Goal: Check status: Check status

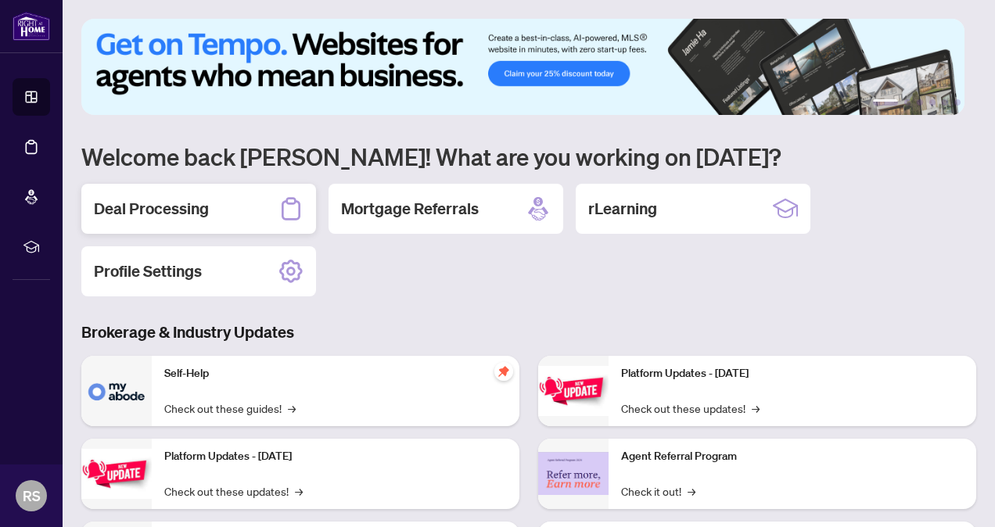
click at [186, 207] on h2 "Deal Processing" at bounding box center [151, 209] width 115 height 22
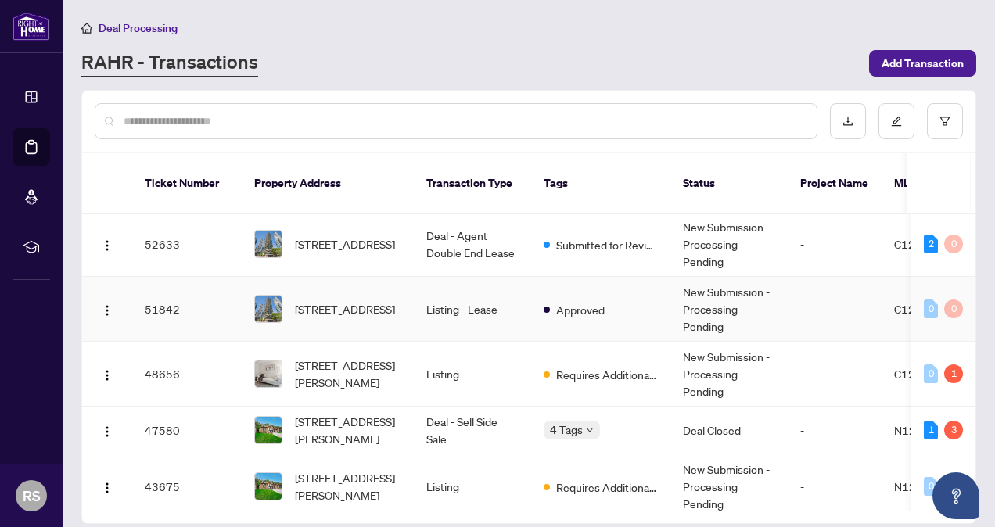
scroll to position [157, 0]
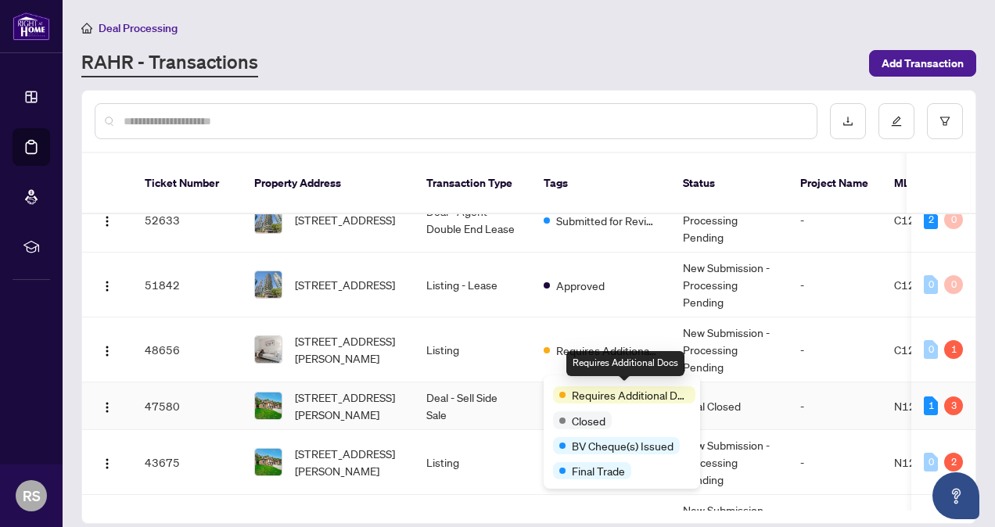
click at [584, 390] on span "Requires Additional Docs" at bounding box center [630, 395] width 117 height 17
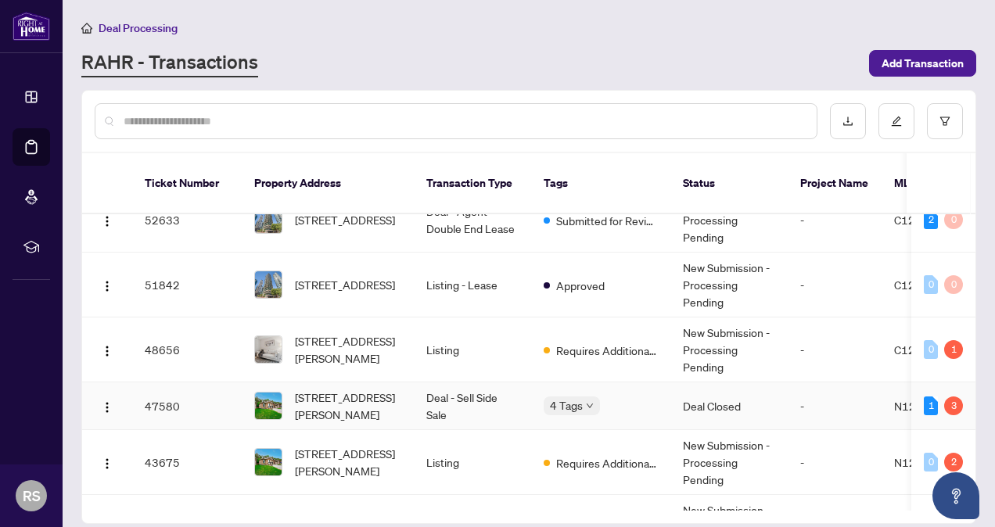
click at [713, 383] on td "Deal Closed" at bounding box center [729, 407] width 117 height 48
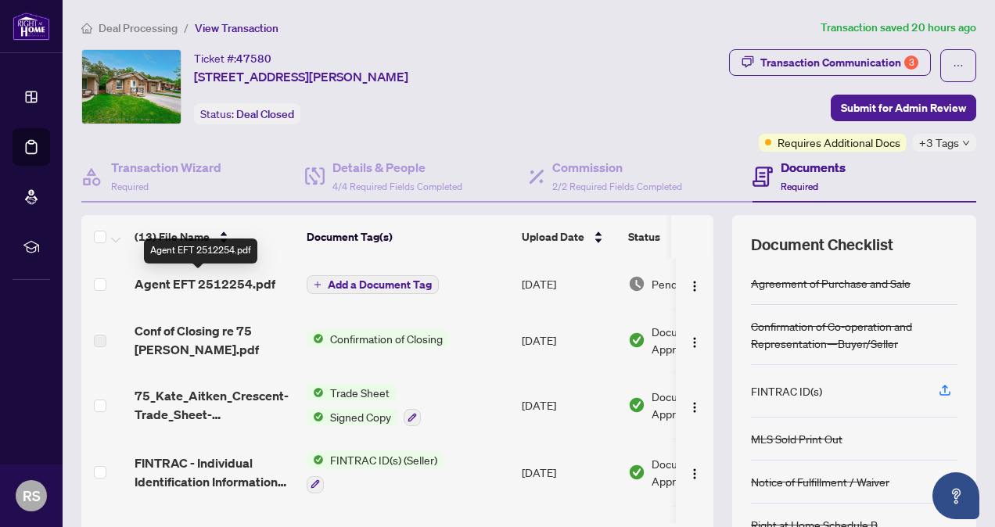
click at [213, 286] on span "Agent EFT 2512254.pdf" at bounding box center [205, 284] width 141 height 19
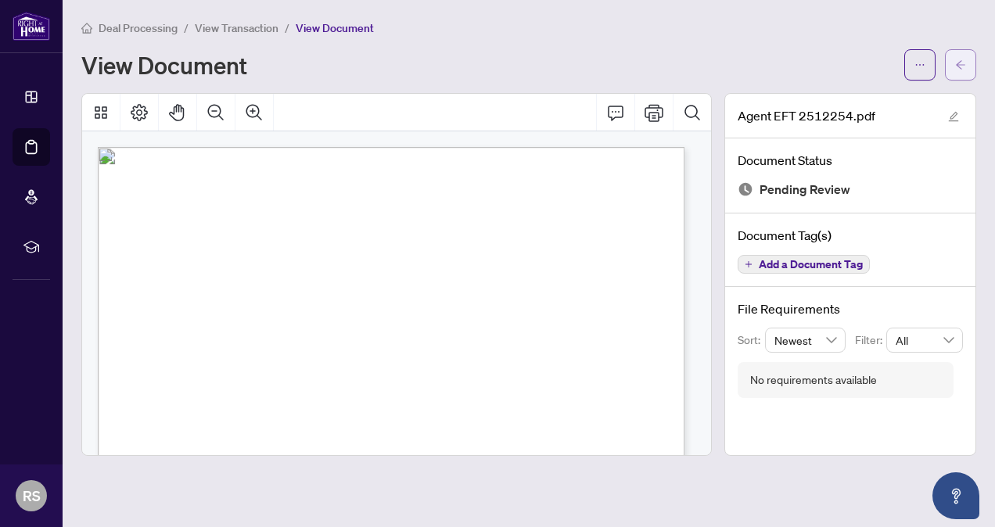
click at [963, 74] on span "button" at bounding box center [961, 64] width 11 height 25
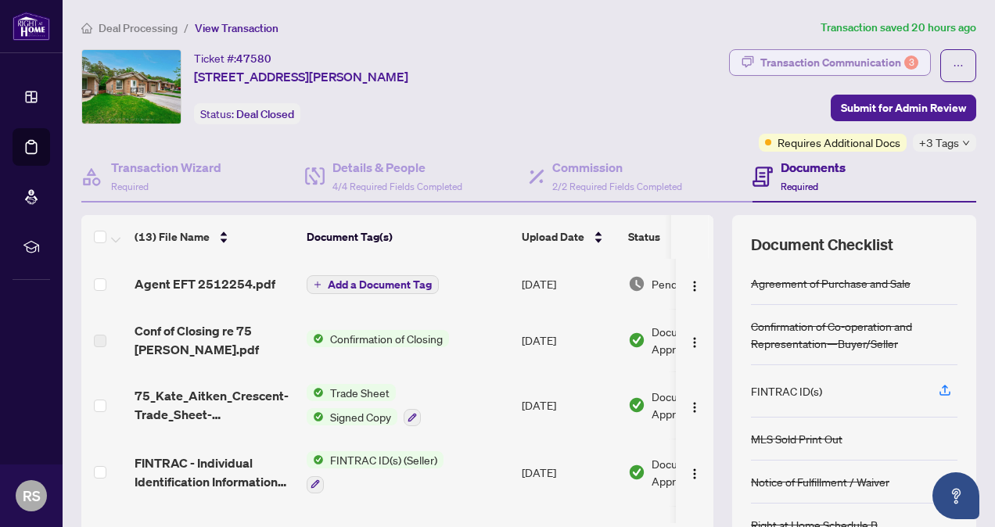
click at [836, 62] on div "Transaction Communication 3" at bounding box center [840, 62] width 158 height 25
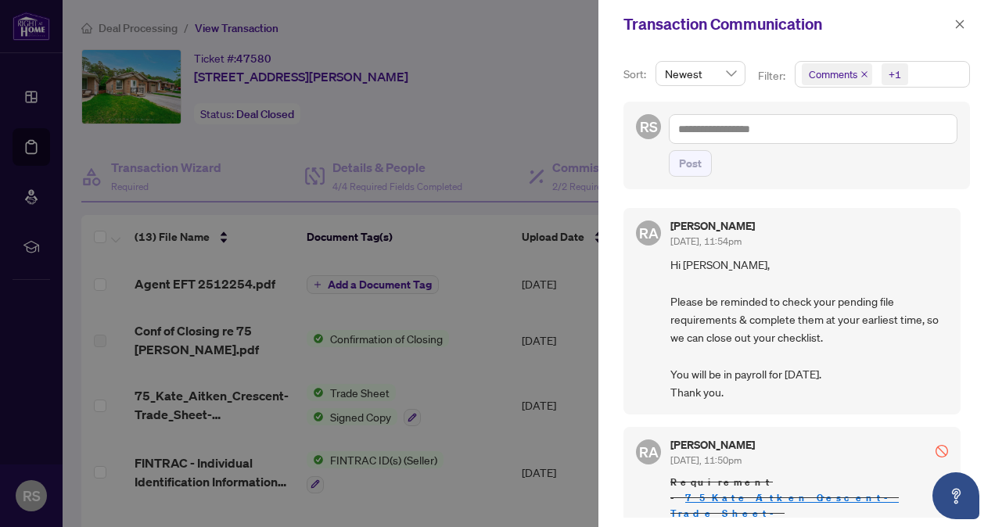
click at [394, 135] on div at bounding box center [497, 263] width 995 height 527
click at [27, 32] on div at bounding box center [497, 263] width 995 height 527
click at [963, 26] on icon "close" at bounding box center [960, 24] width 9 height 9
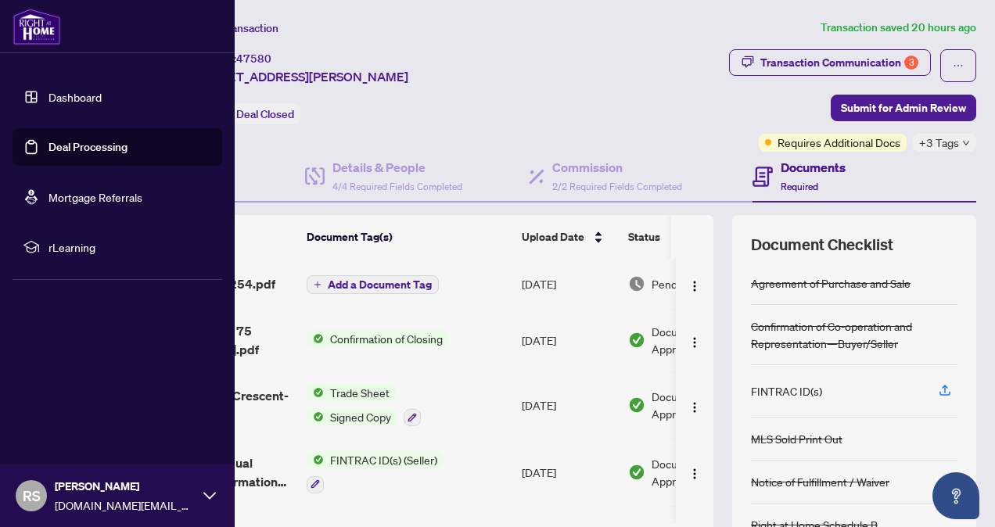
click at [78, 97] on link "Dashboard" at bounding box center [75, 97] width 53 height 14
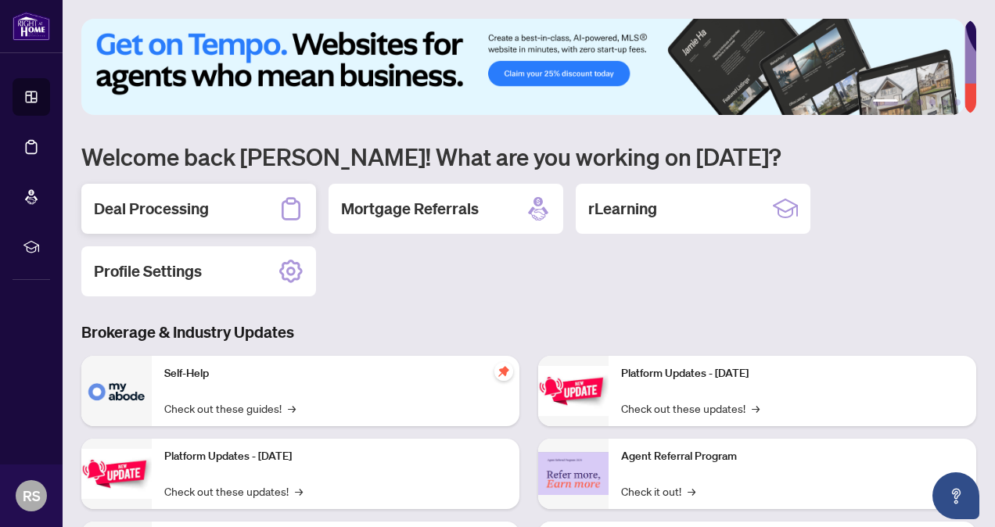
click at [218, 202] on div "Deal Processing" at bounding box center [198, 209] width 235 height 50
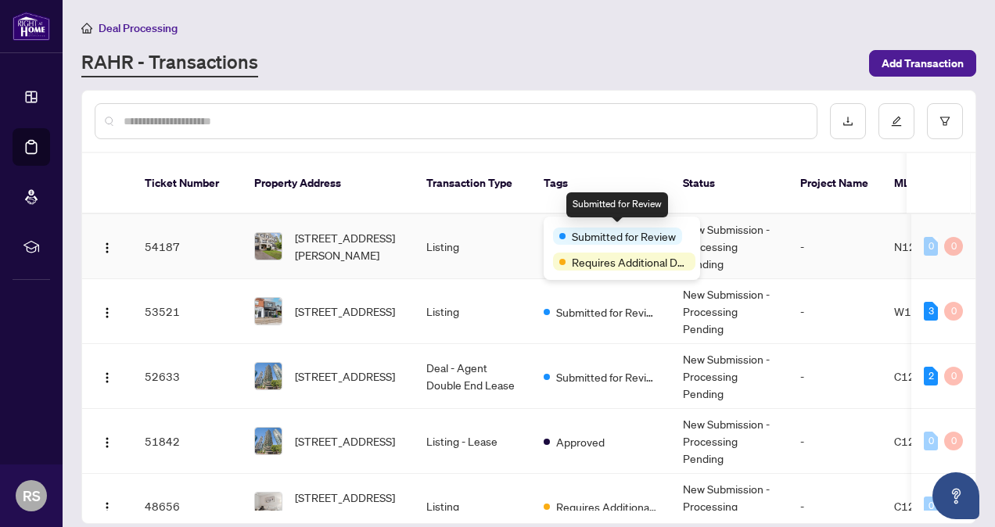
click at [600, 239] on span "Submitted for Review" at bounding box center [624, 236] width 104 height 17
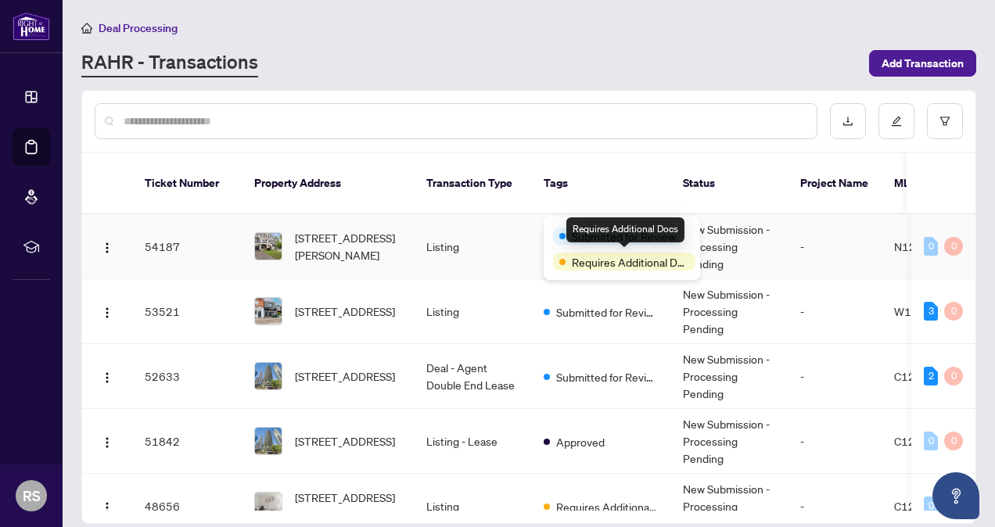
click at [607, 268] on span "Requires Additional Docs" at bounding box center [630, 262] width 117 height 17
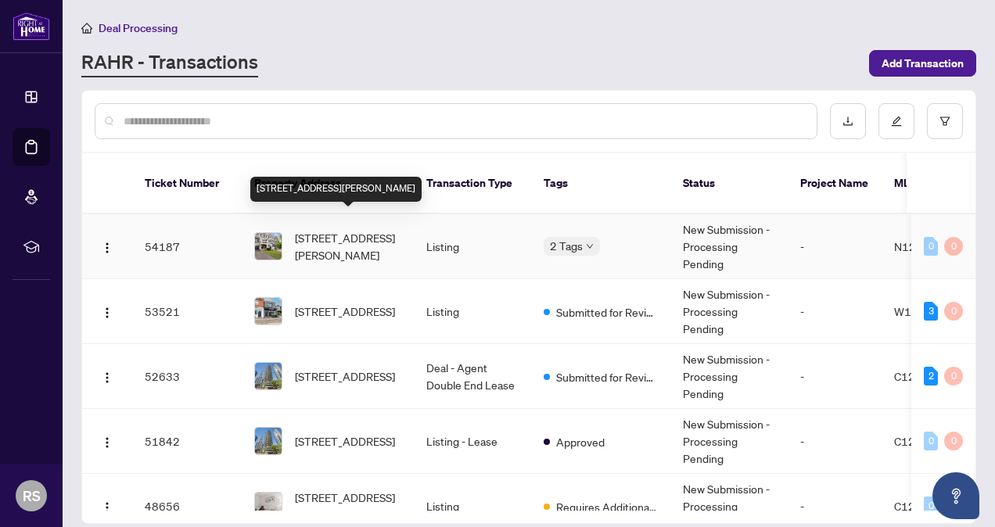
click at [307, 232] on span "[STREET_ADDRESS][PERSON_NAME]" at bounding box center [348, 246] width 106 height 34
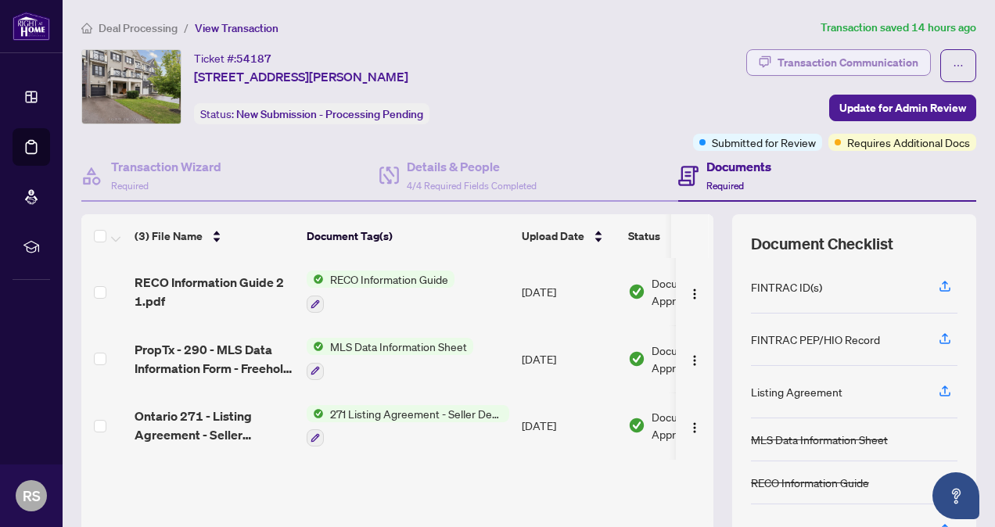
click at [843, 67] on div "Transaction Communication" at bounding box center [848, 62] width 141 height 25
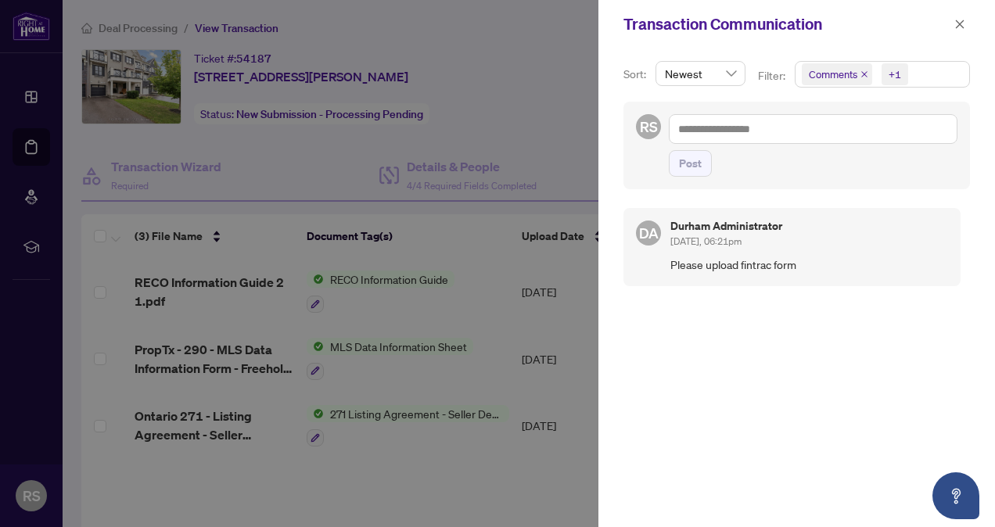
click at [531, 127] on div at bounding box center [497, 263] width 995 height 527
click at [964, 22] on icon "close" at bounding box center [960, 24] width 11 height 11
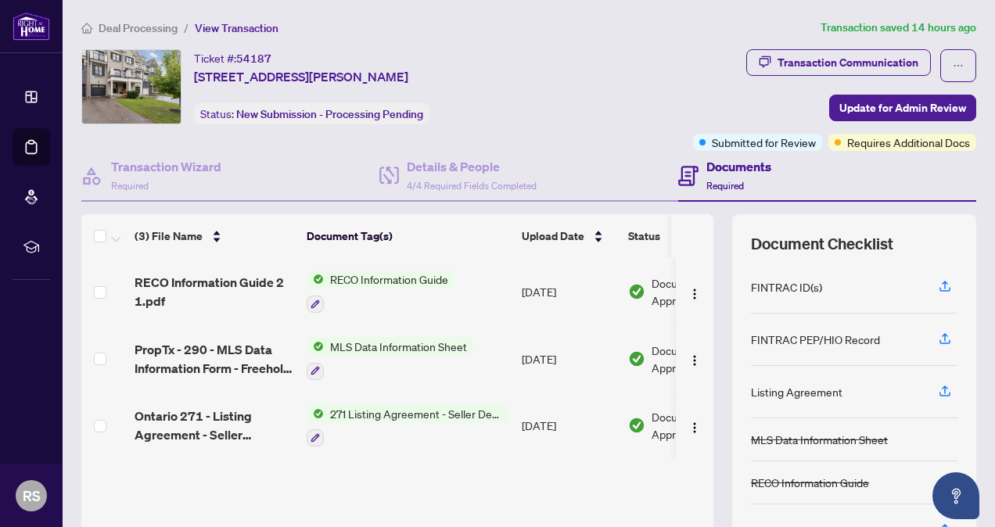
click at [383, 58] on div "Ticket #: 54187 [STREET_ADDRESS][PERSON_NAME]" at bounding box center [301, 67] width 214 height 37
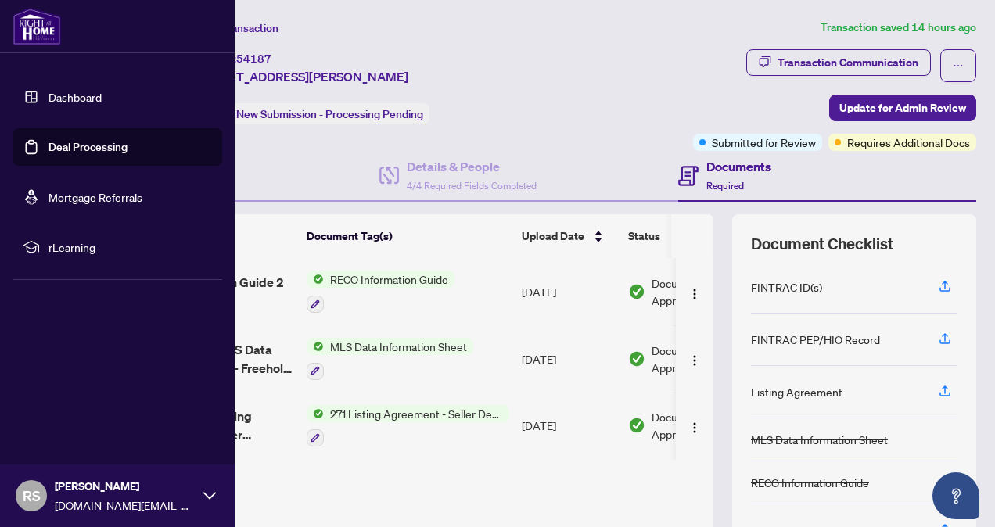
click at [36, 28] on img at bounding box center [37, 27] width 49 height 38
